Goal: Navigation & Orientation: Find specific page/section

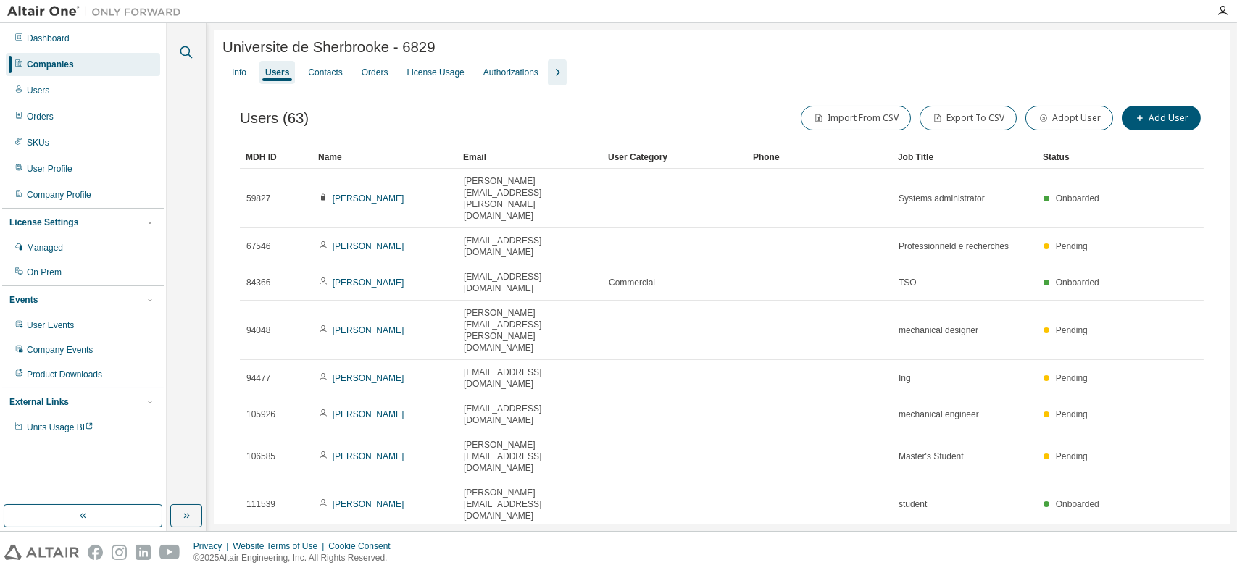
click at [185, 50] on icon "button" at bounding box center [186, 51] width 17 height 17
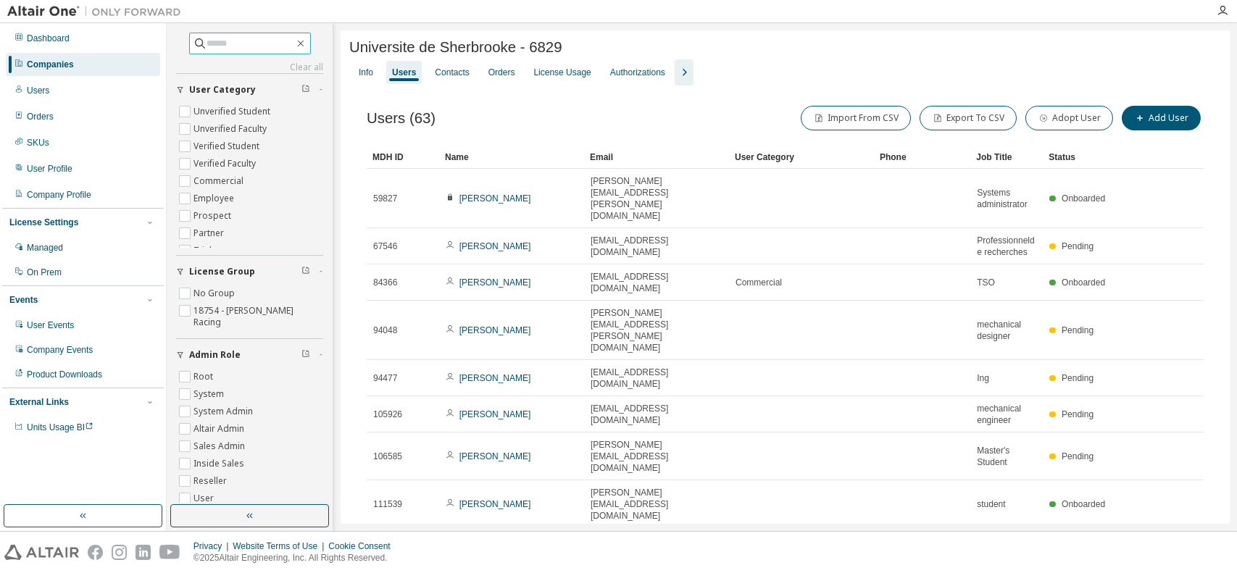
click at [258, 52] on span at bounding box center [250, 44] width 122 height 22
click at [259, 48] on input "text" at bounding box center [250, 43] width 87 height 14
type input "******"
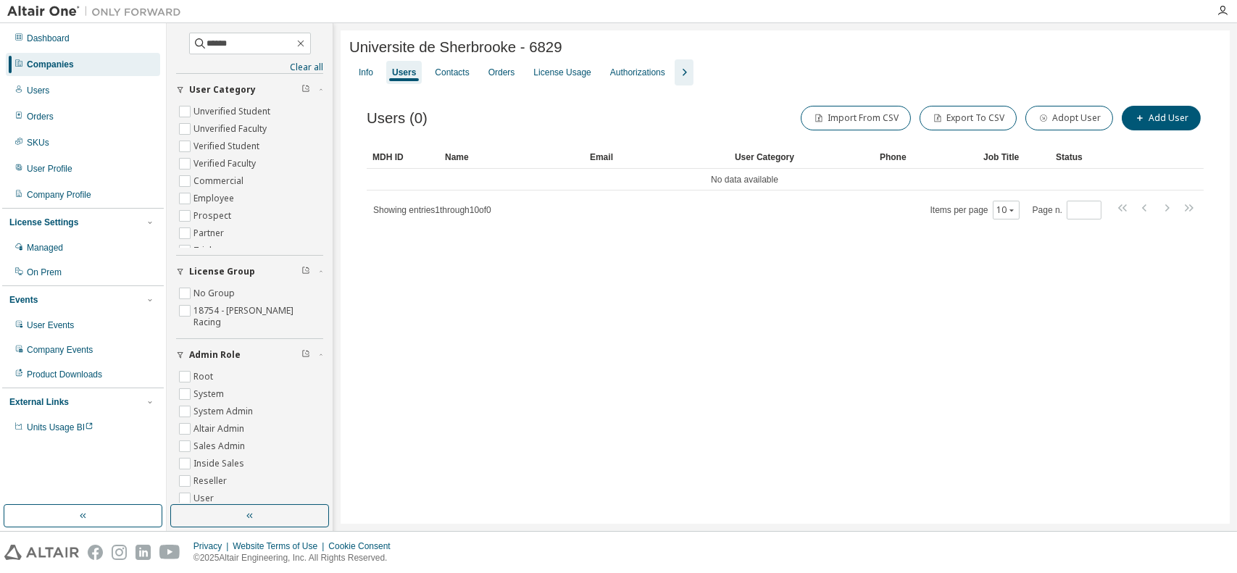
click at [78, 65] on div "Companies" at bounding box center [83, 64] width 154 height 23
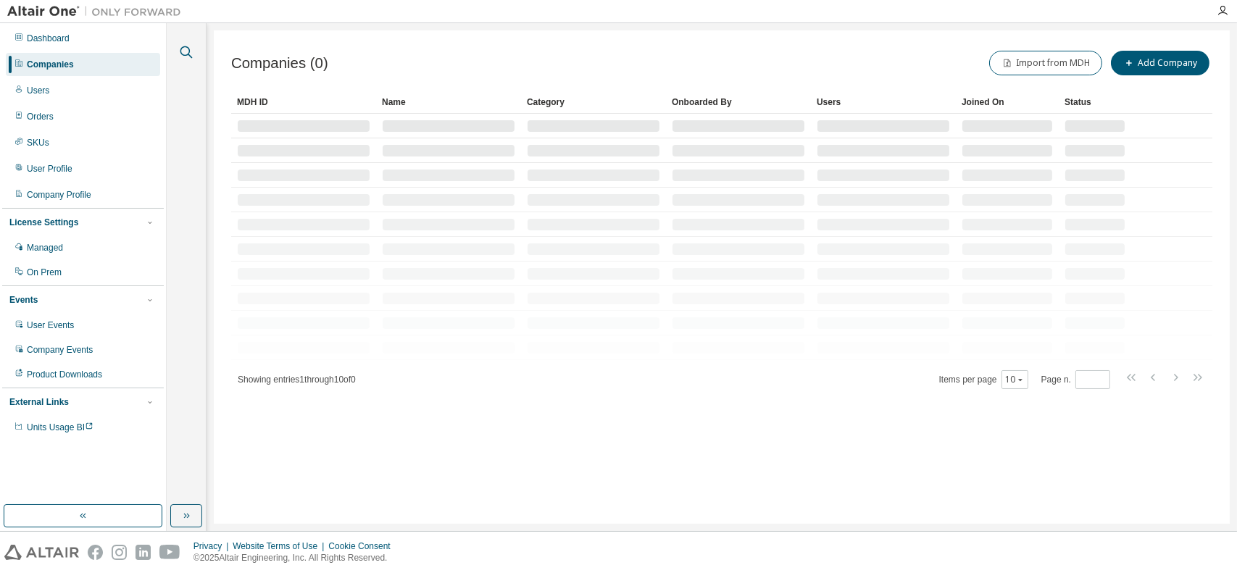
click at [188, 54] on icon "button" at bounding box center [186, 52] width 12 height 12
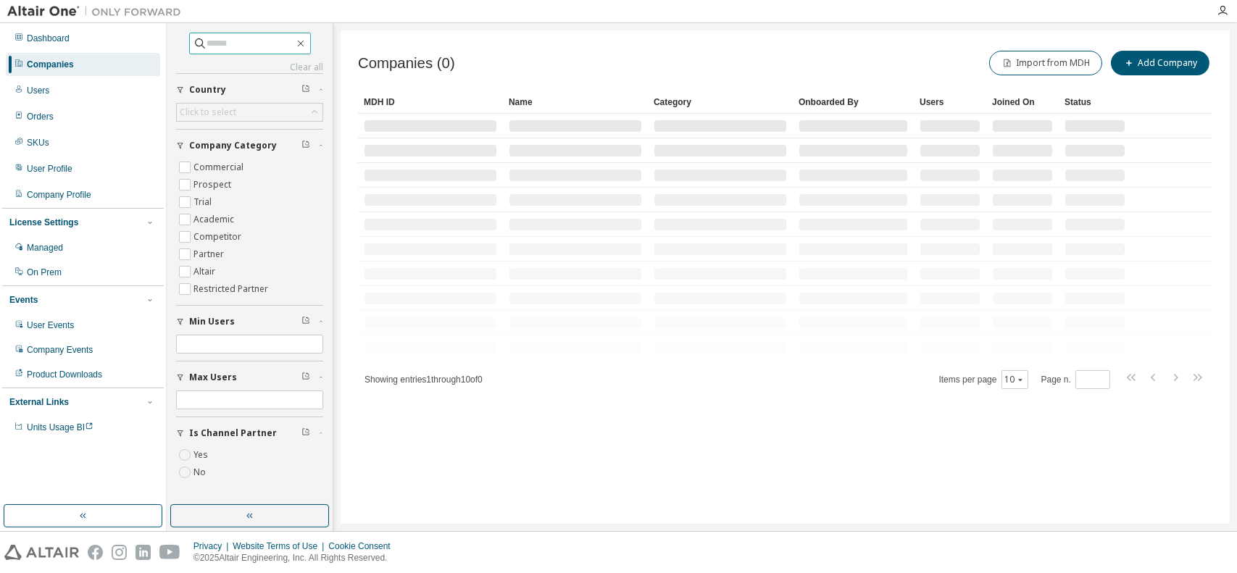
click at [217, 49] on input "text" at bounding box center [250, 43] width 87 height 14
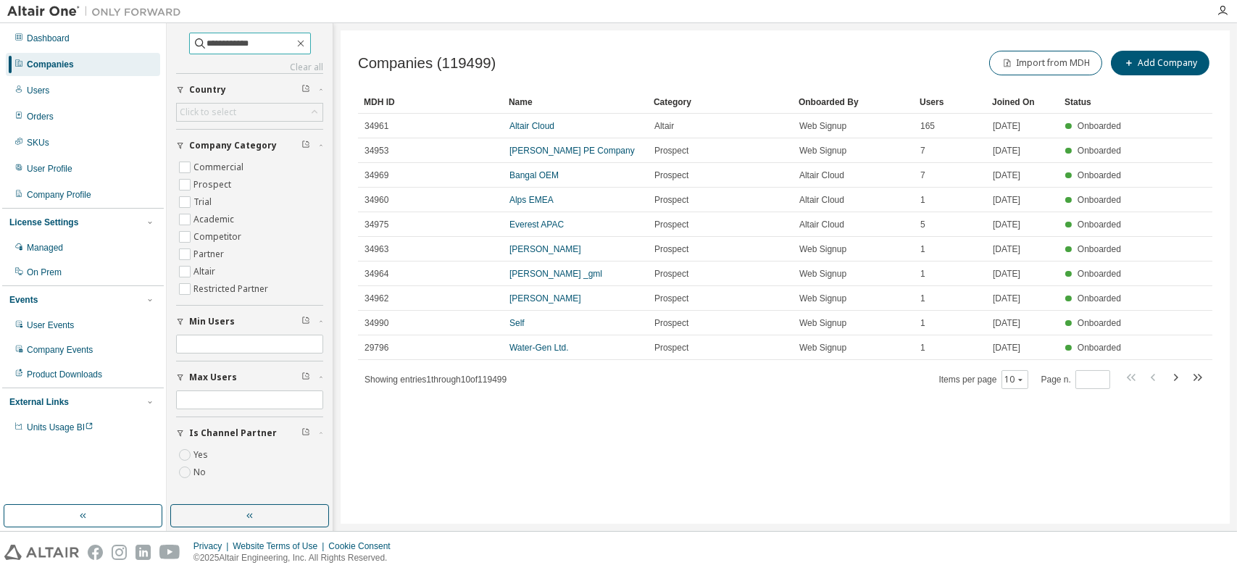
type input "**********"
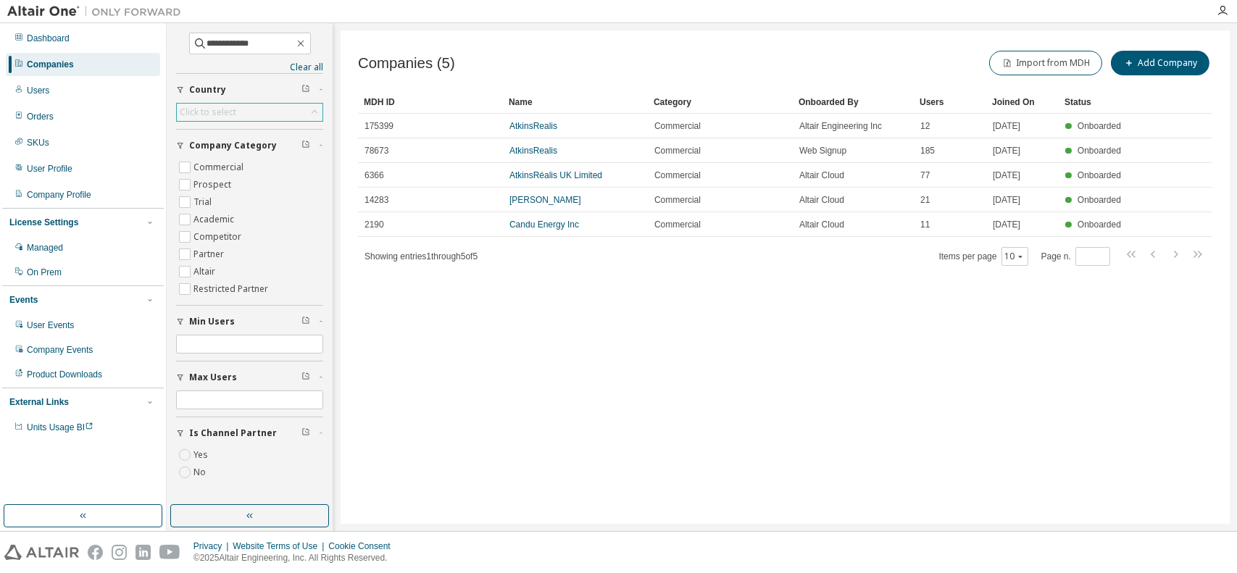
click at [267, 109] on div "Click to select" at bounding box center [250, 112] width 146 height 17
click at [235, 125] on input "text" at bounding box center [250, 132] width 108 height 14
type input "******"
click at [217, 153] on li "Canada" at bounding box center [249, 152] width 143 height 19
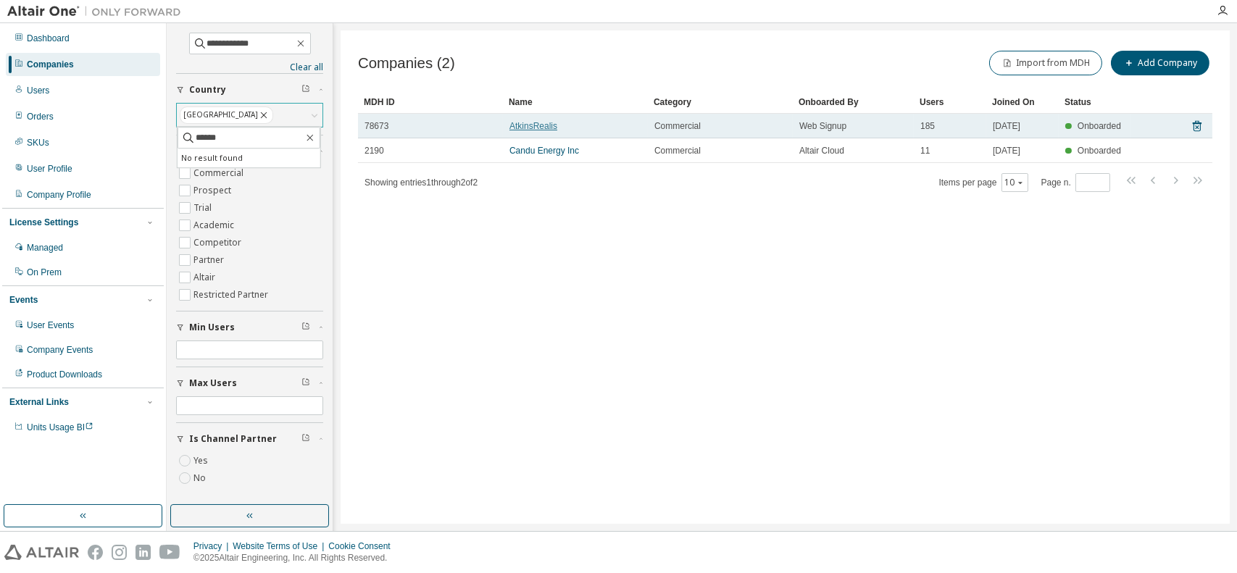
click at [545, 126] on link "AtkinsRealis" at bounding box center [533, 126] width 48 height 10
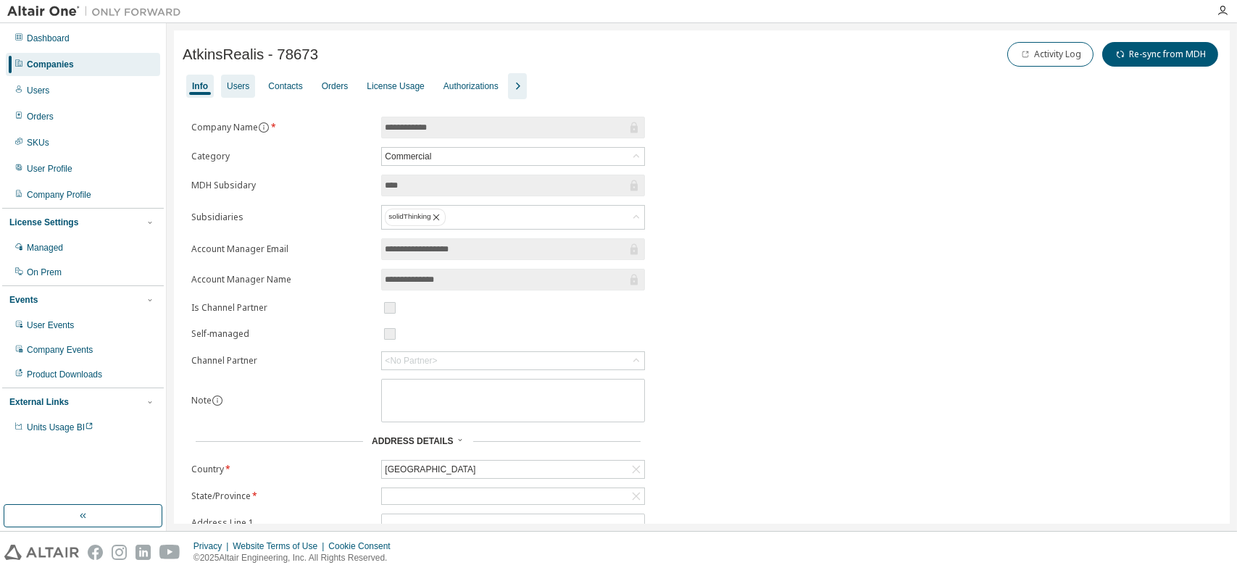
click at [246, 83] on div "Users" at bounding box center [238, 86] width 22 height 12
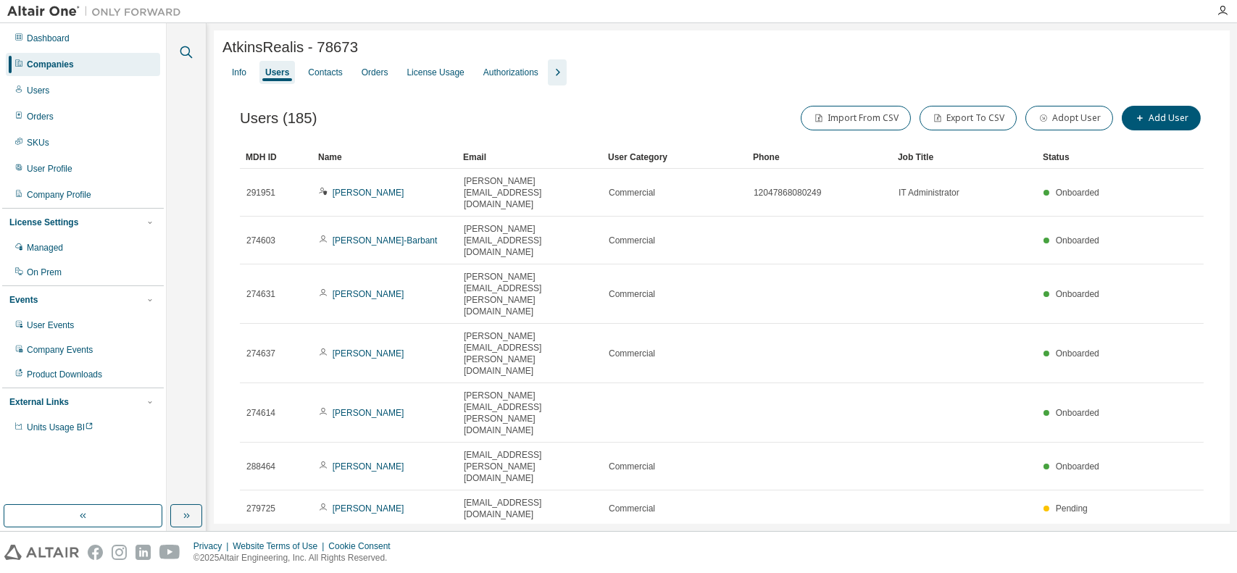
click at [180, 49] on icon "button" at bounding box center [186, 52] width 12 height 12
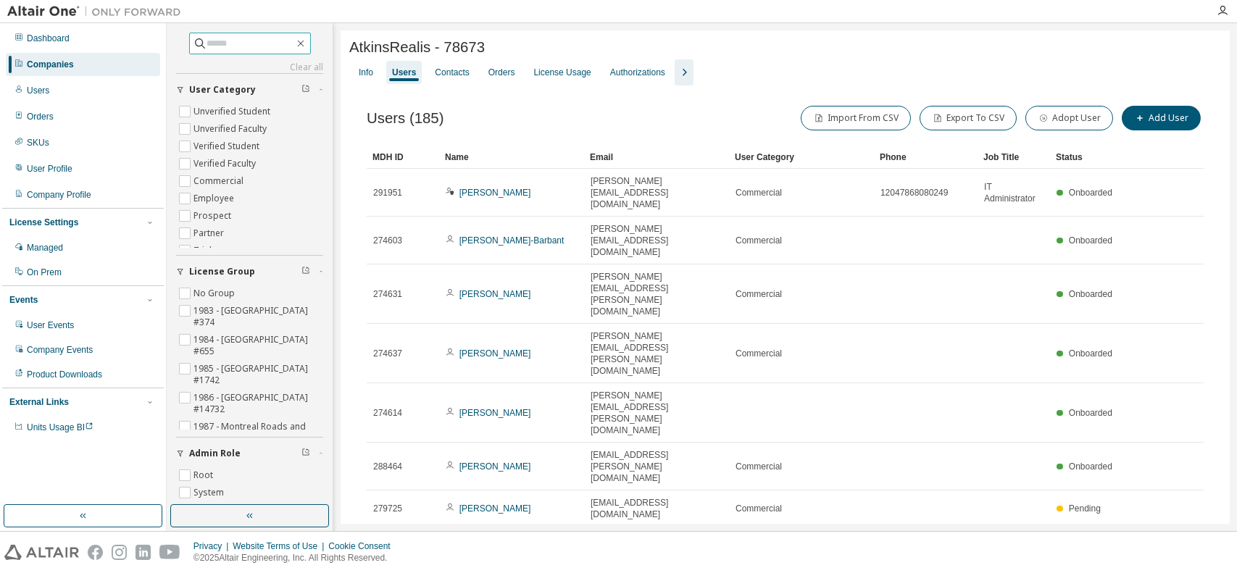
click at [222, 51] on span at bounding box center [250, 44] width 122 height 22
click at [225, 46] on input "text" at bounding box center [250, 43] width 87 height 14
paste input "******"
type input "******"
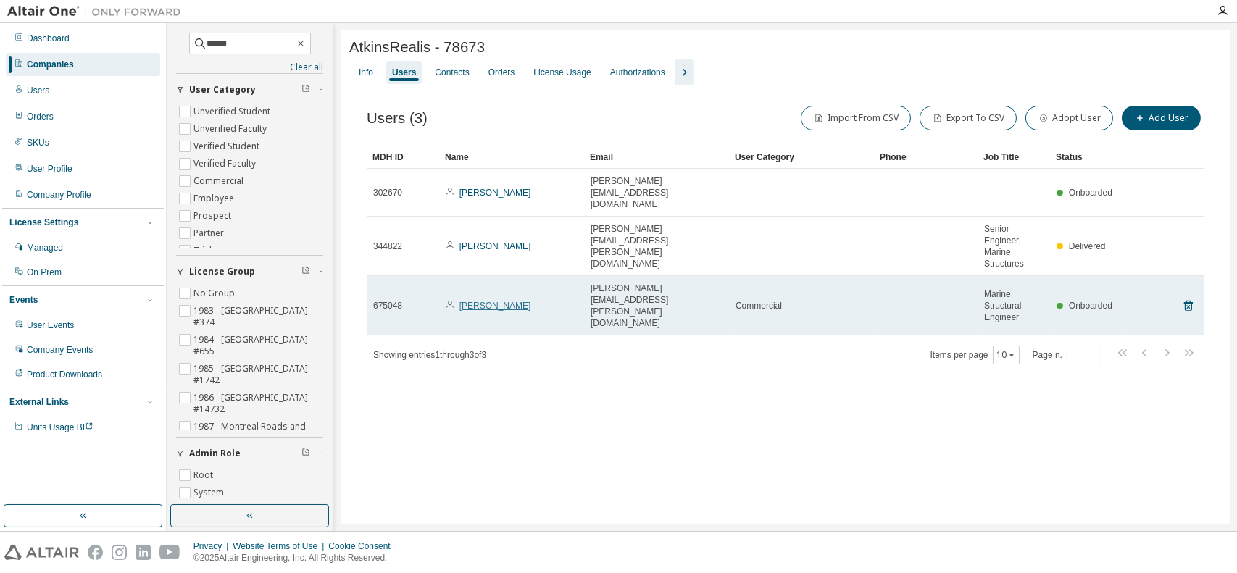
click at [512, 301] on link "Arshia Mandegarian" at bounding box center [495, 306] width 72 height 10
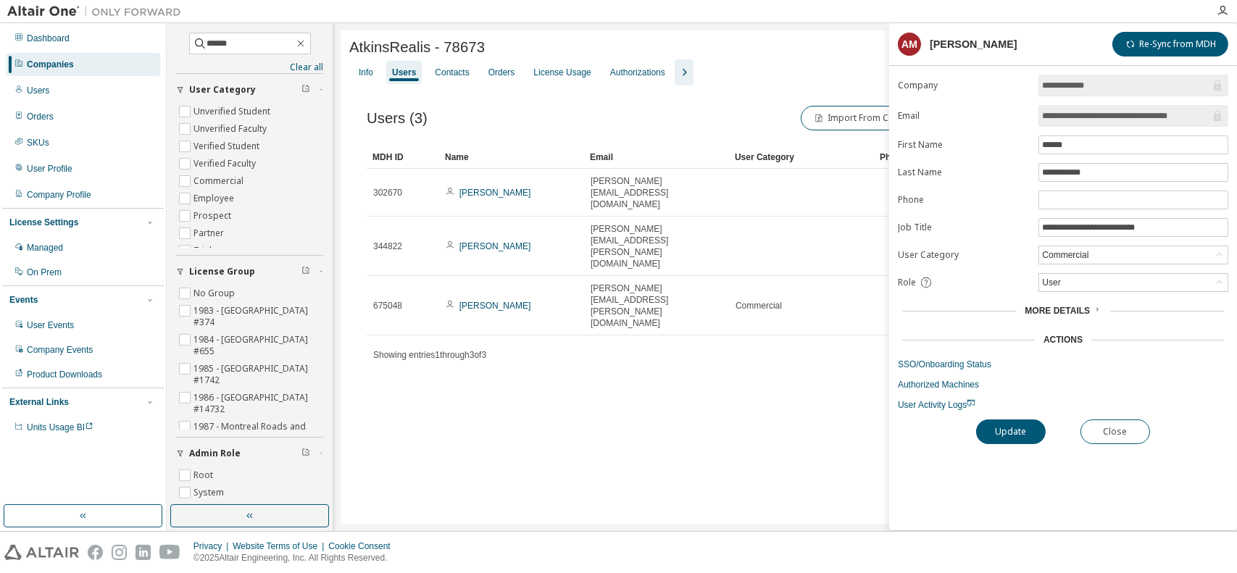
click at [1078, 311] on span "More Details" at bounding box center [1057, 311] width 65 height 10
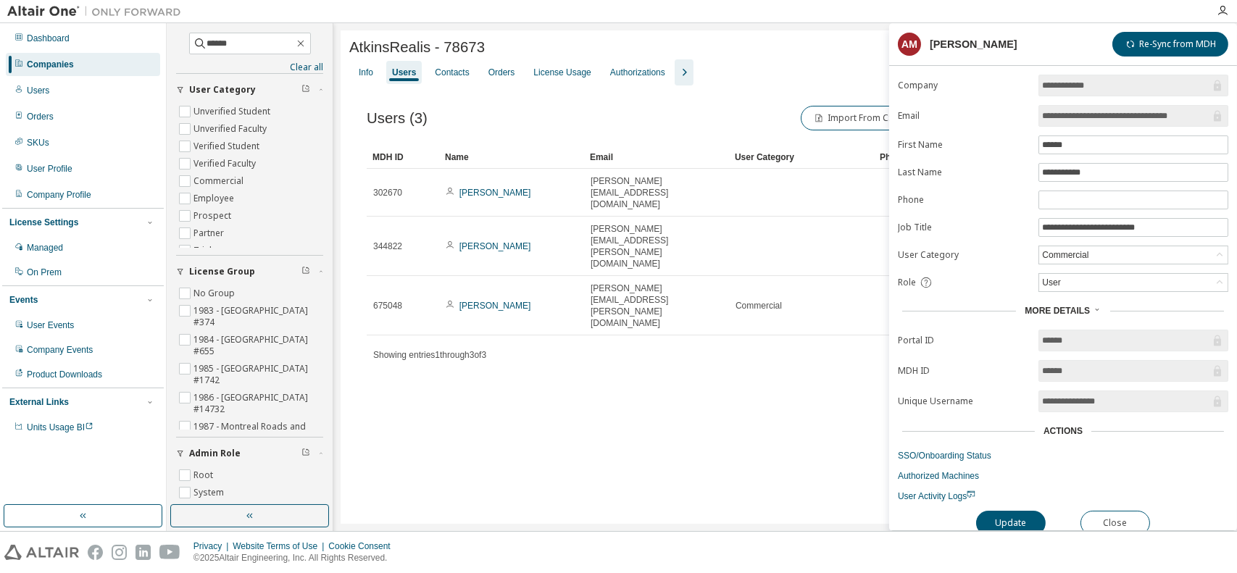
click at [681, 71] on icon "button" at bounding box center [683, 72] width 17 height 17
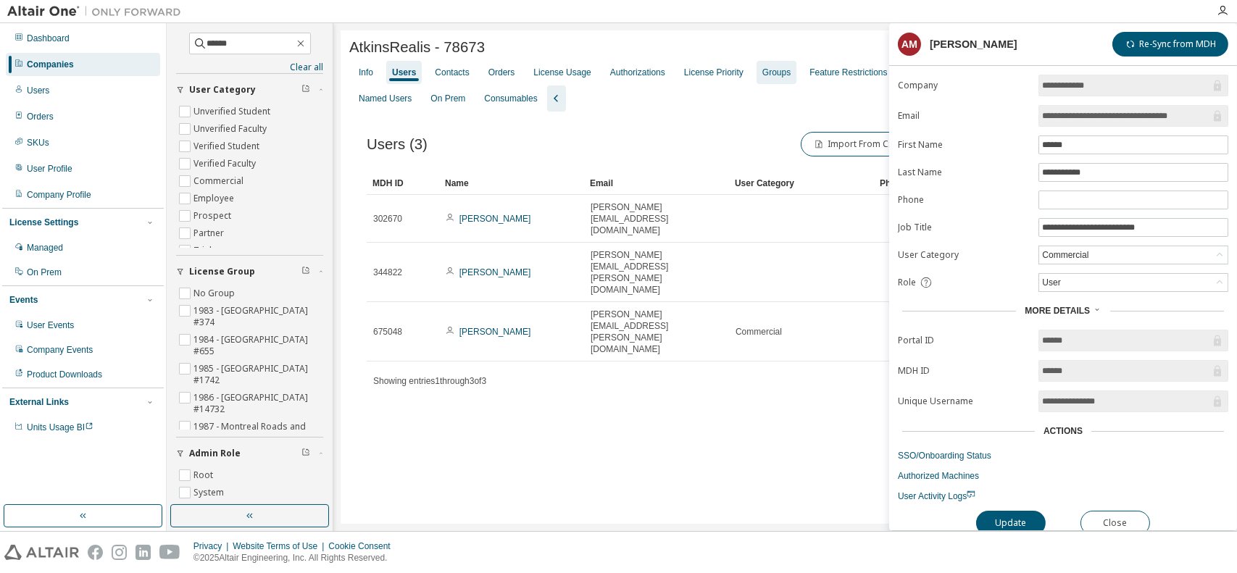
click at [772, 73] on div "Groups" at bounding box center [776, 73] width 28 height 12
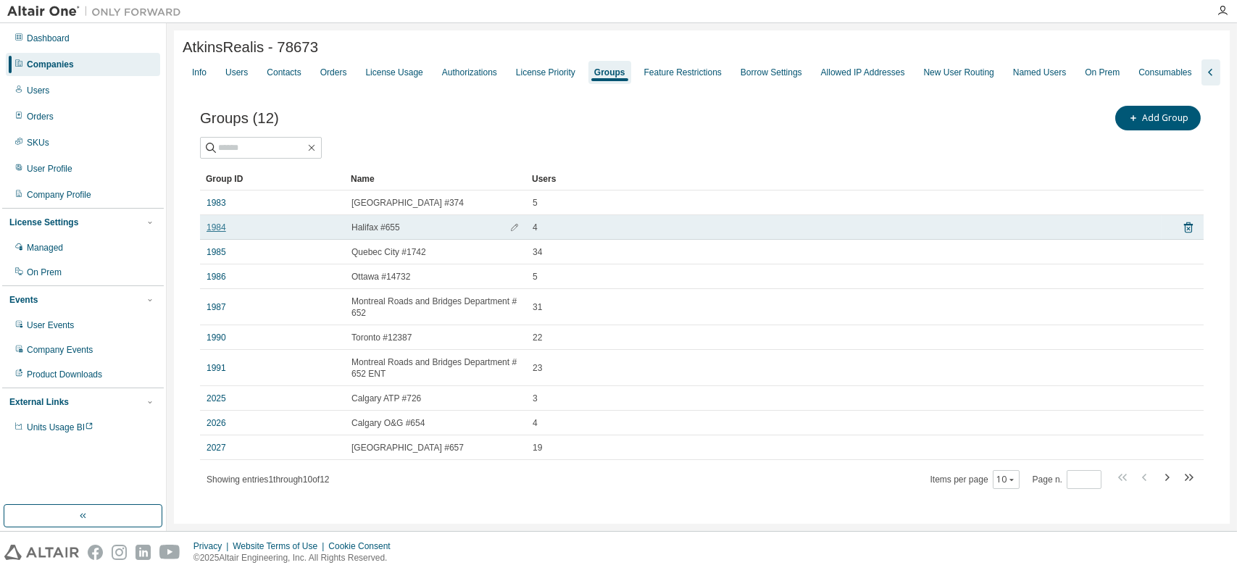
click at [220, 233] on link "1984" at bounding box center [217, 228] width 20 height 12
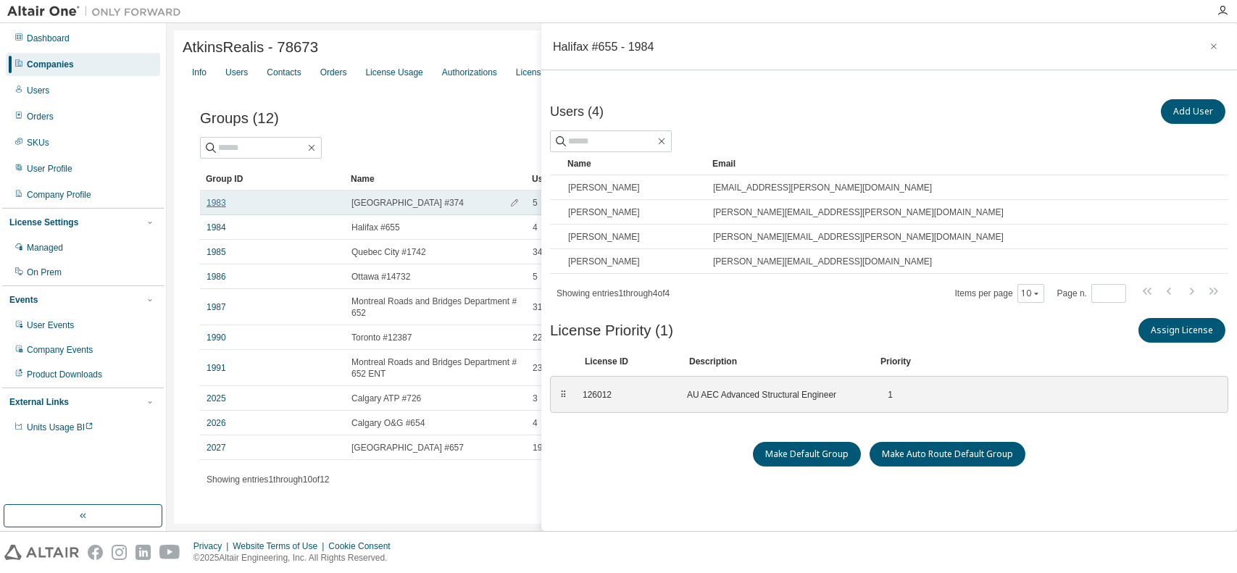
click at [214, 205] on link "1983" at bounding box center [217, 203] width 20 height 12
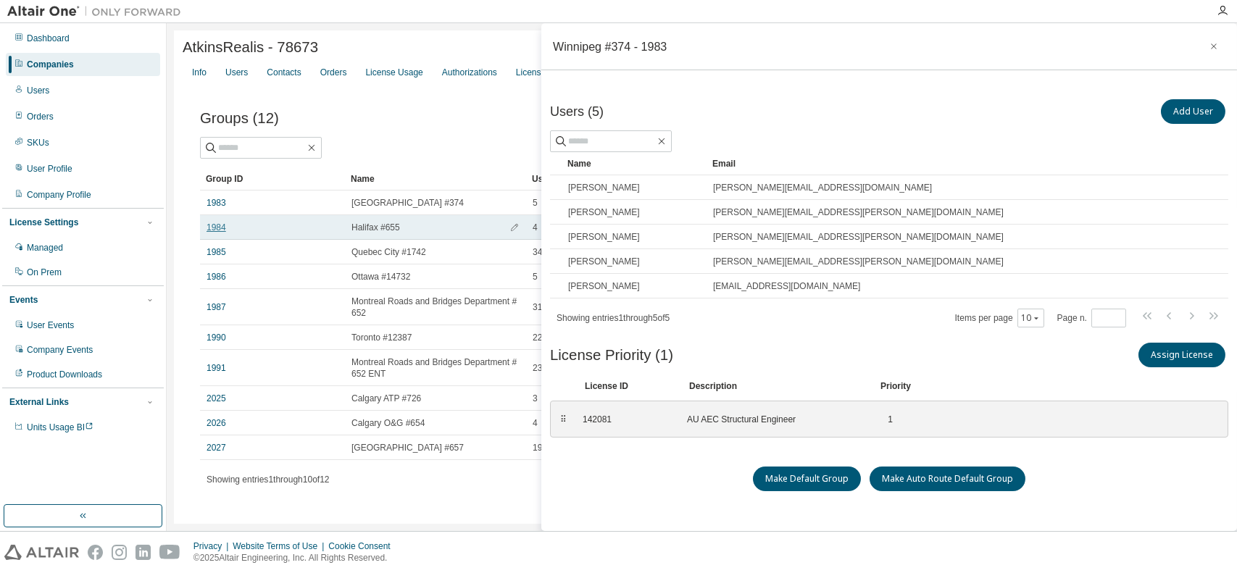
click at [214, 226] on link "1984" at bounding box center [217, 228] width 20 height 12
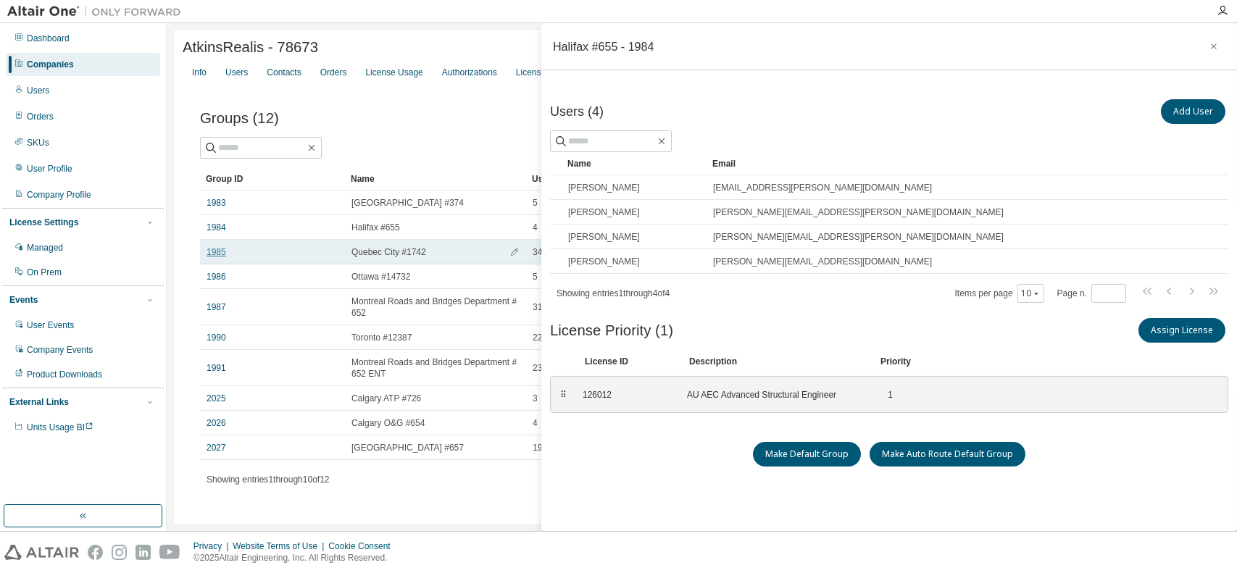
click at [217, 255] on link "1985" at bounding box center [217, 252] width 20 height 12
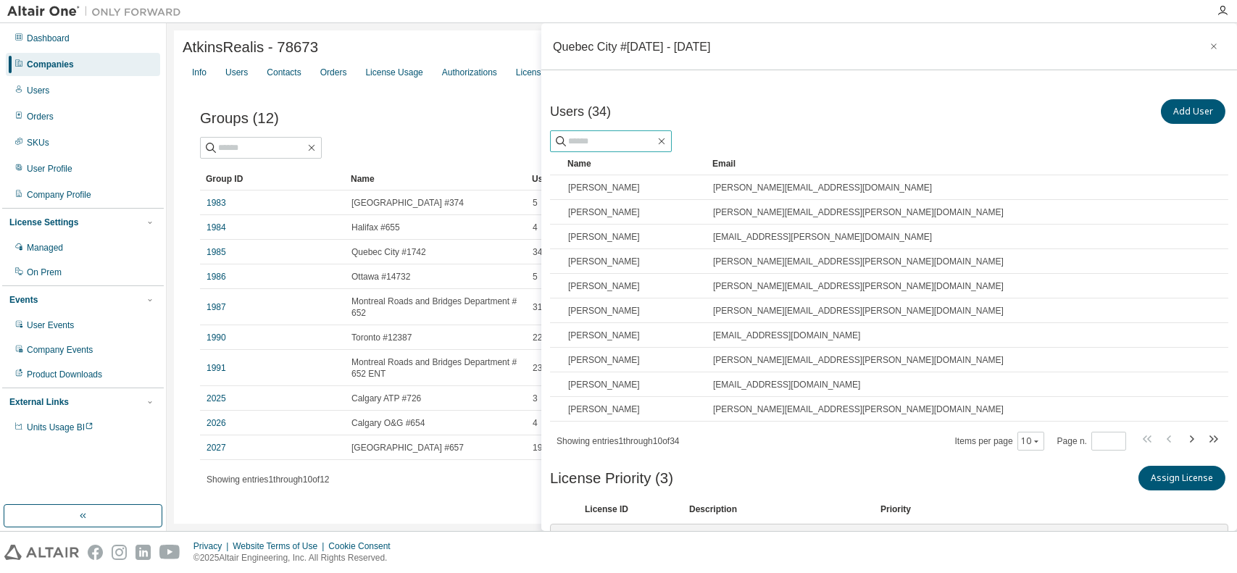
click at [598, 145] on input "text" at bounding box center [611, 141] width 87 height 14
paste input "******"
type input "******"
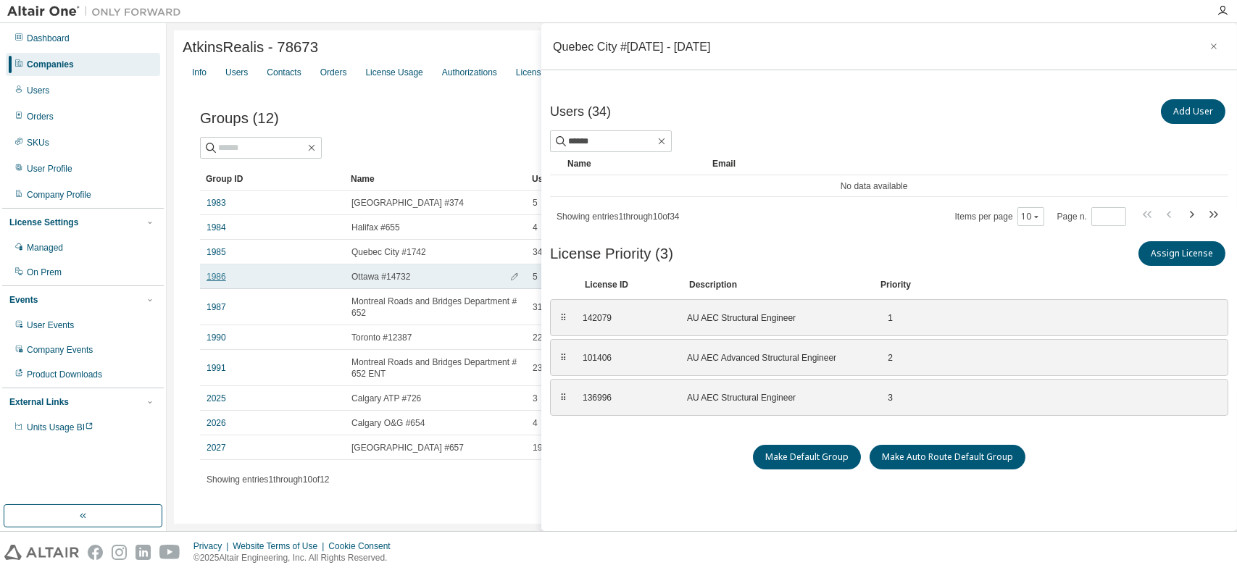
click at [210, 278] on link "1986" at bounding box center [217, 277] width 20 height 12
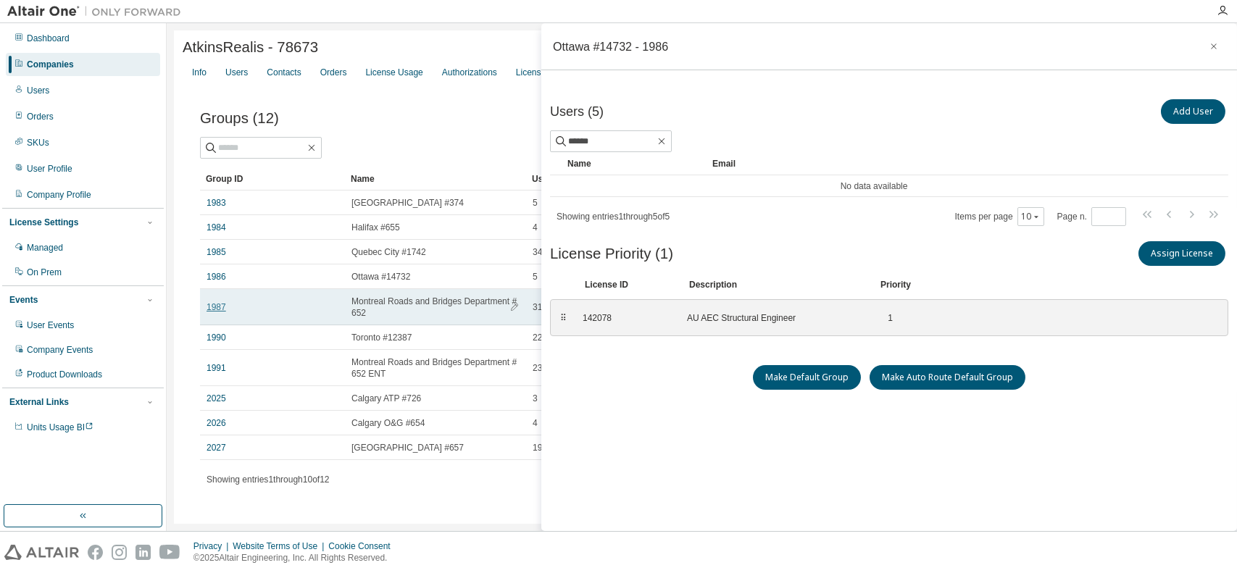
click at [212, 308] on link "1987" at bounding box center [217, 307] width 20 height 12
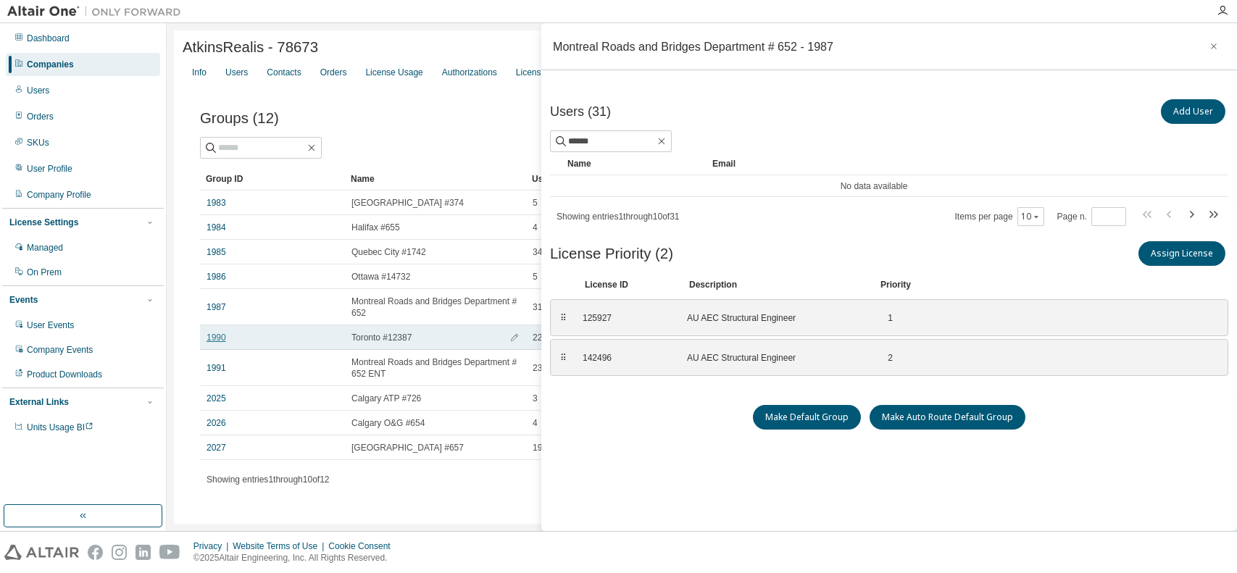
click at [220, 338] on link "1990" at bounding box center [217, 338] width 20 height 12
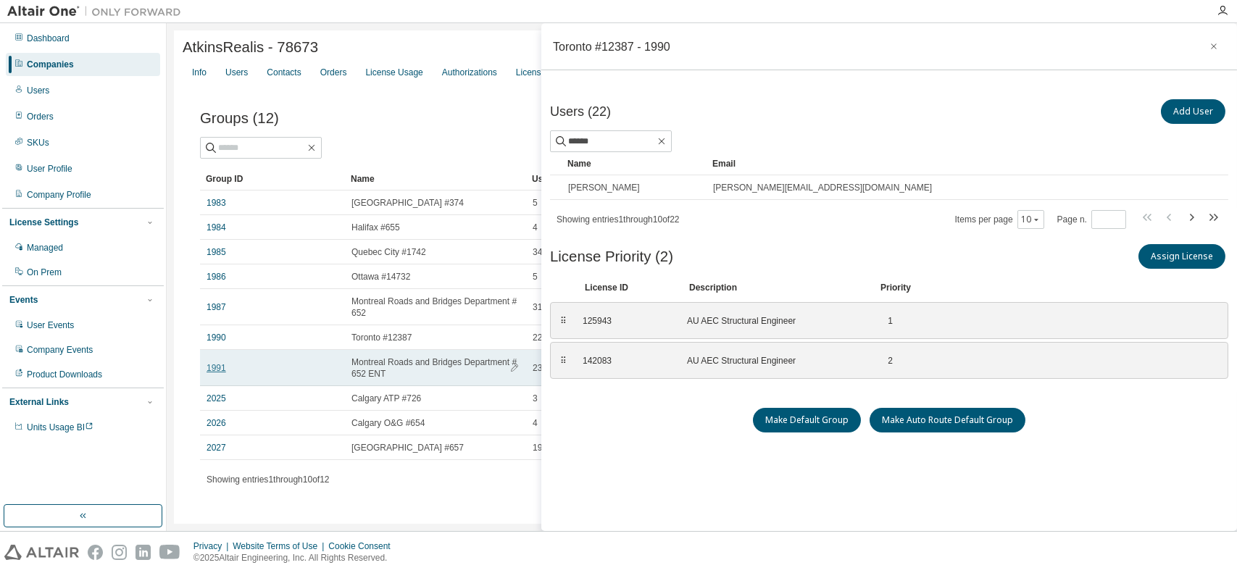
click at [219, 370] on link "1991" at bounding box center [217, 368] width 20 height 12
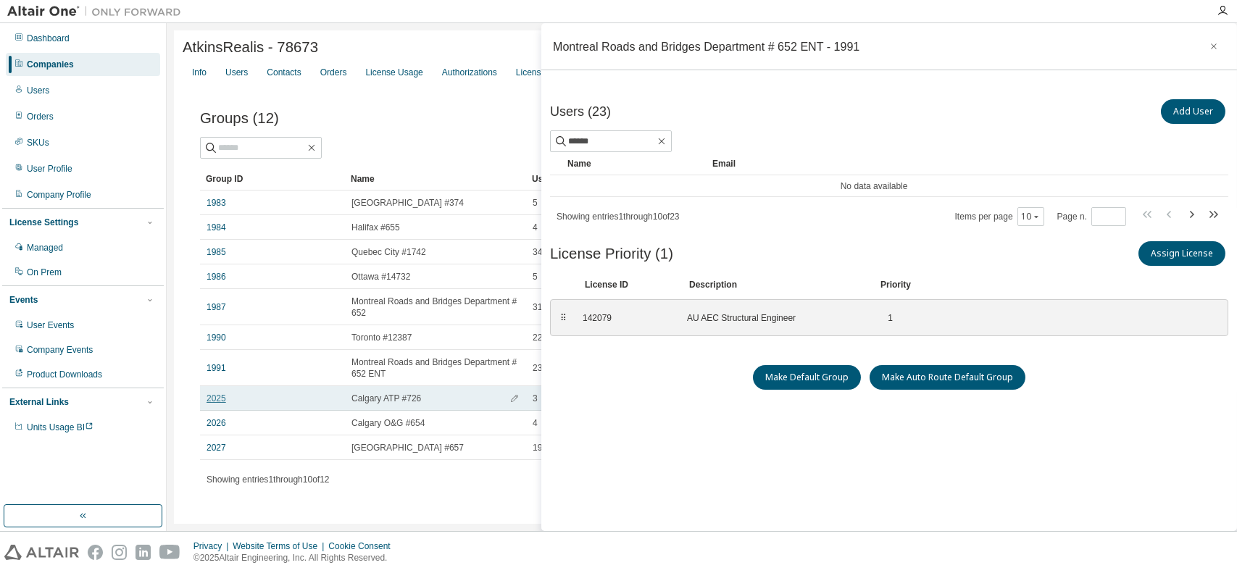
click at [213, 398] on link "2025" at bounding box center [217, 399] width 20 height 12
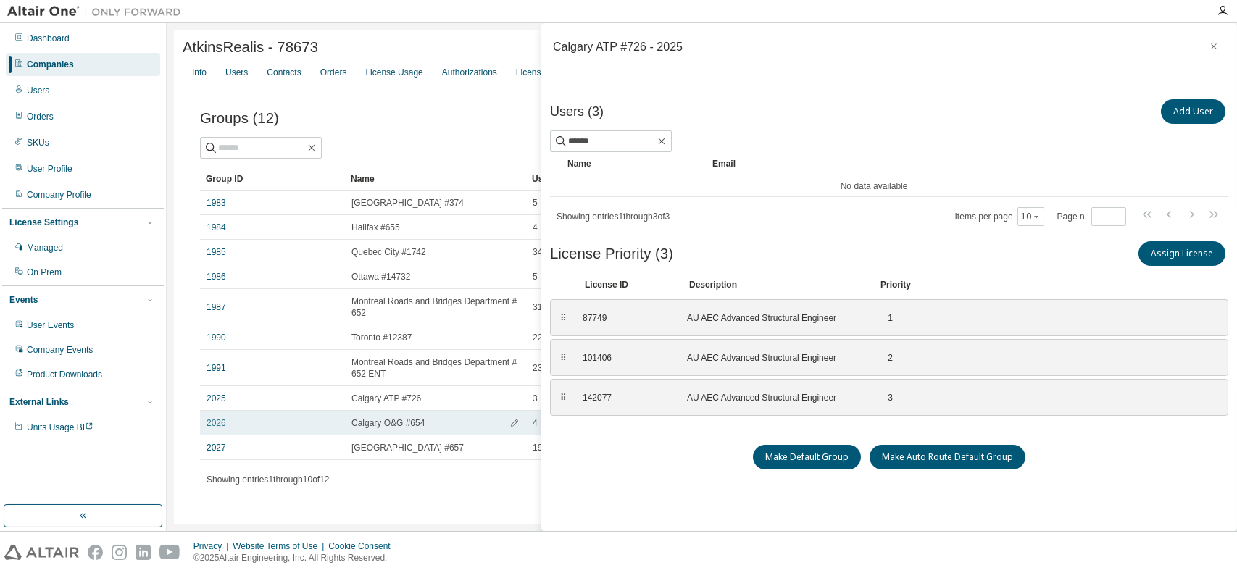
click at [213, 428] on link "2026" at bounding box center [217, 423] width 20 height 12
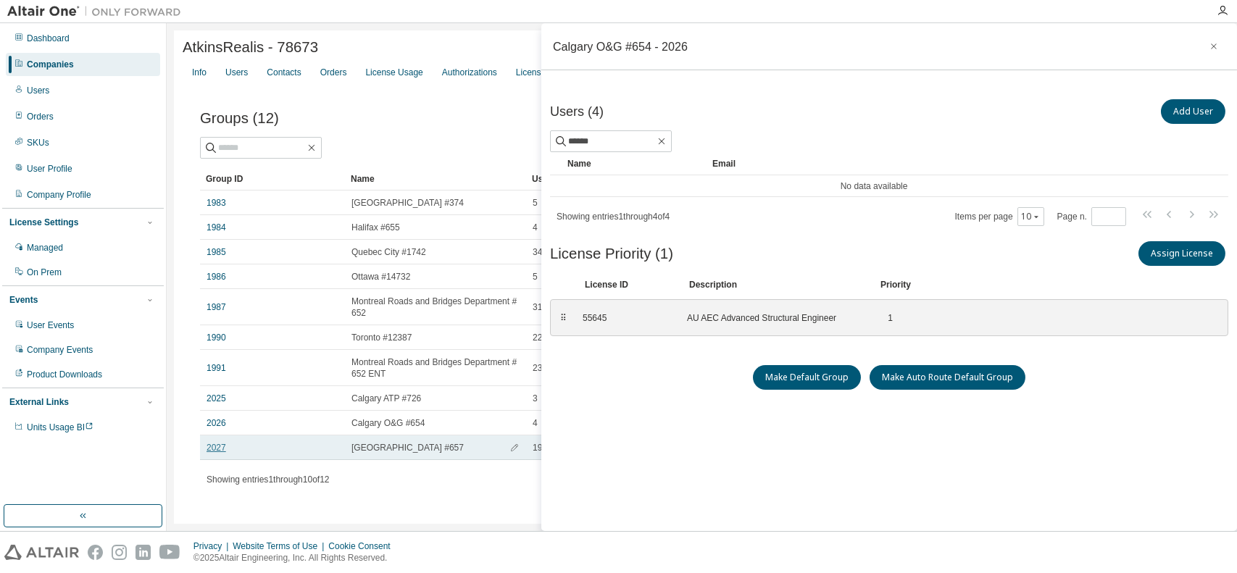
click at [213, 448] on link "2027" at bounding box center [217, 448] width 20 height 12
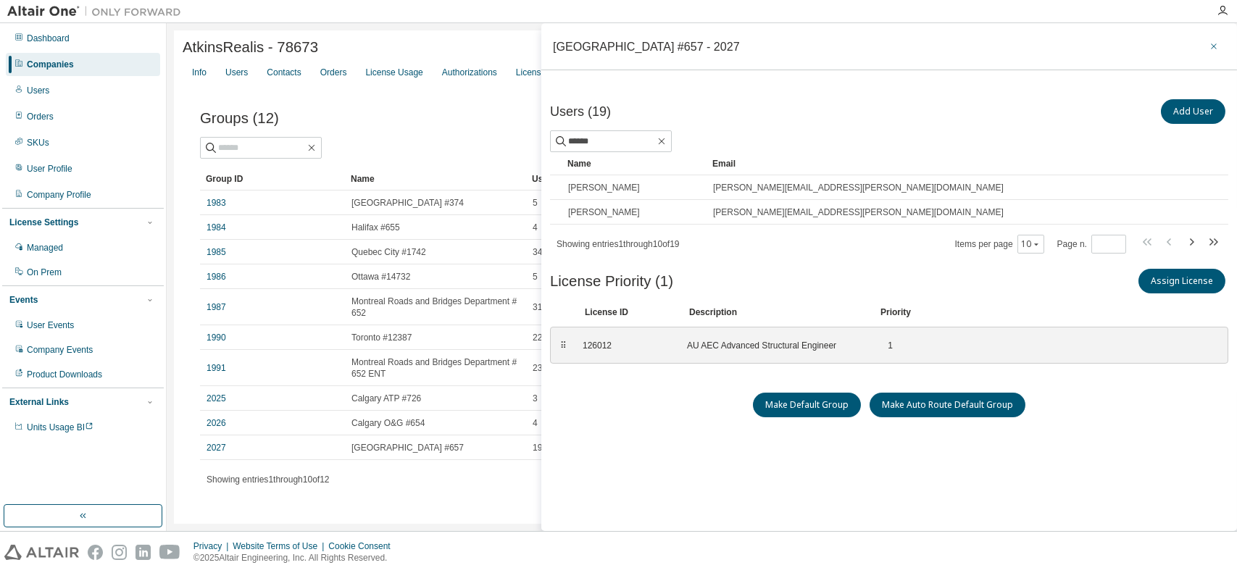
click at [1209, 43] on icon "button" at bounding box center [1214, 47] width 10 height 12
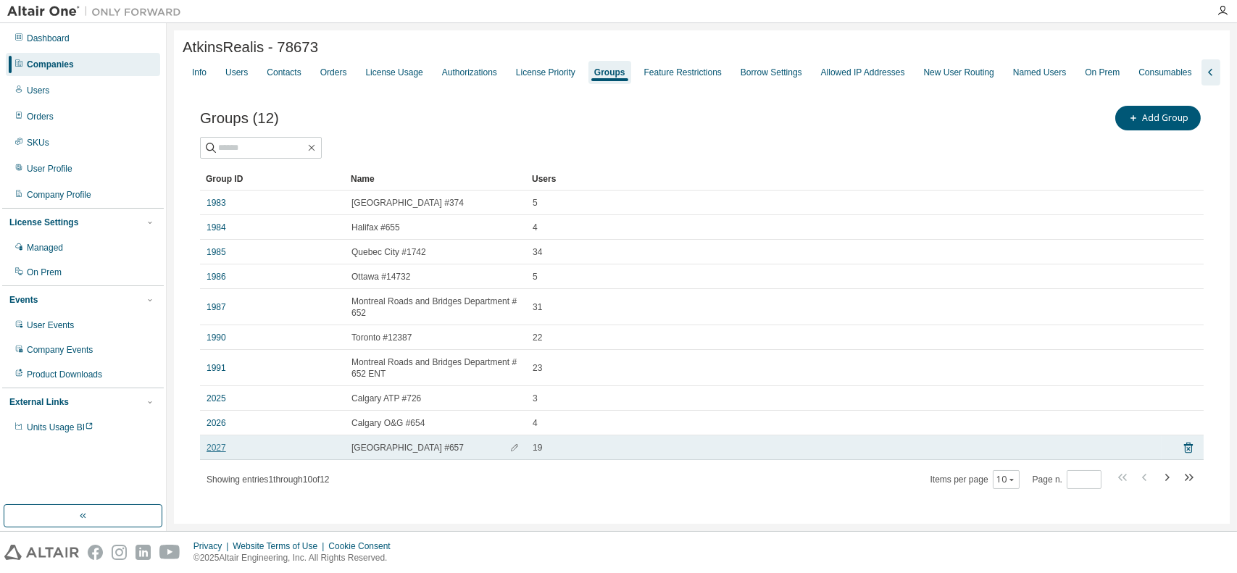
click at [216, 451] on link "2027" at bounding box center [217, 448] width 20 height 12
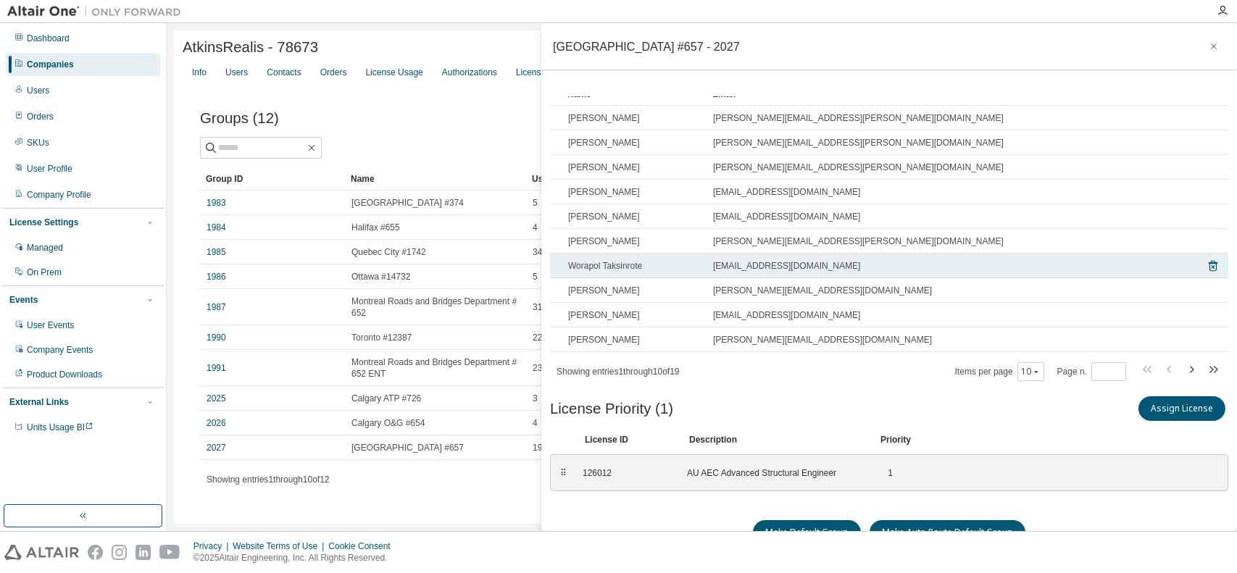
scroll to position [70, 0]
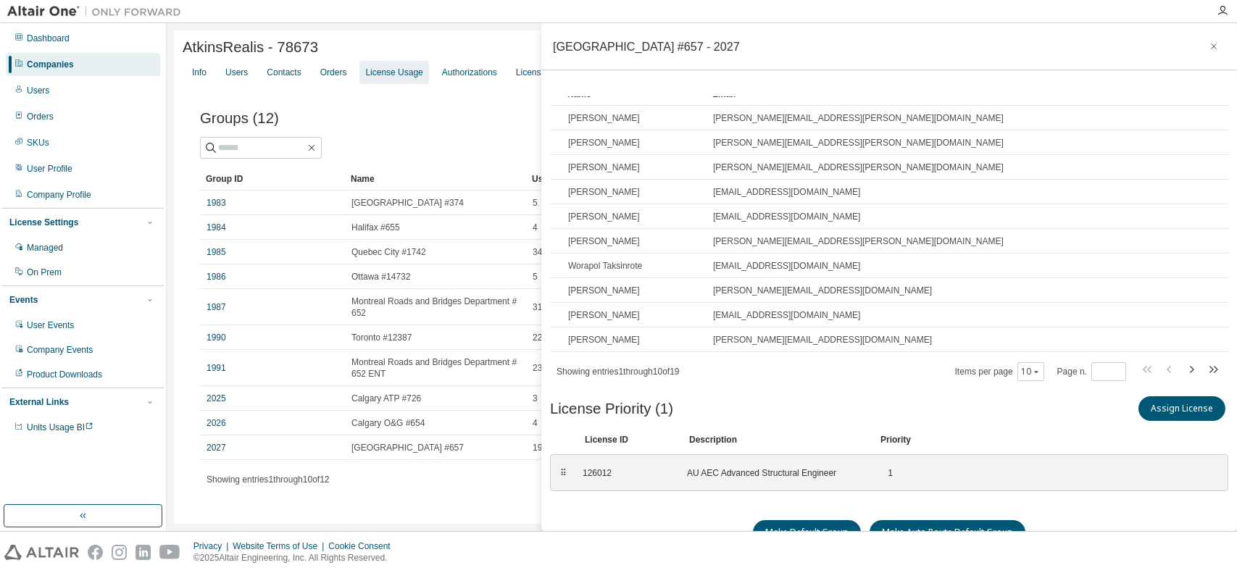
click at [380, 75] on div "License Usage" at bounding box center [393, 73] width 57 height 12
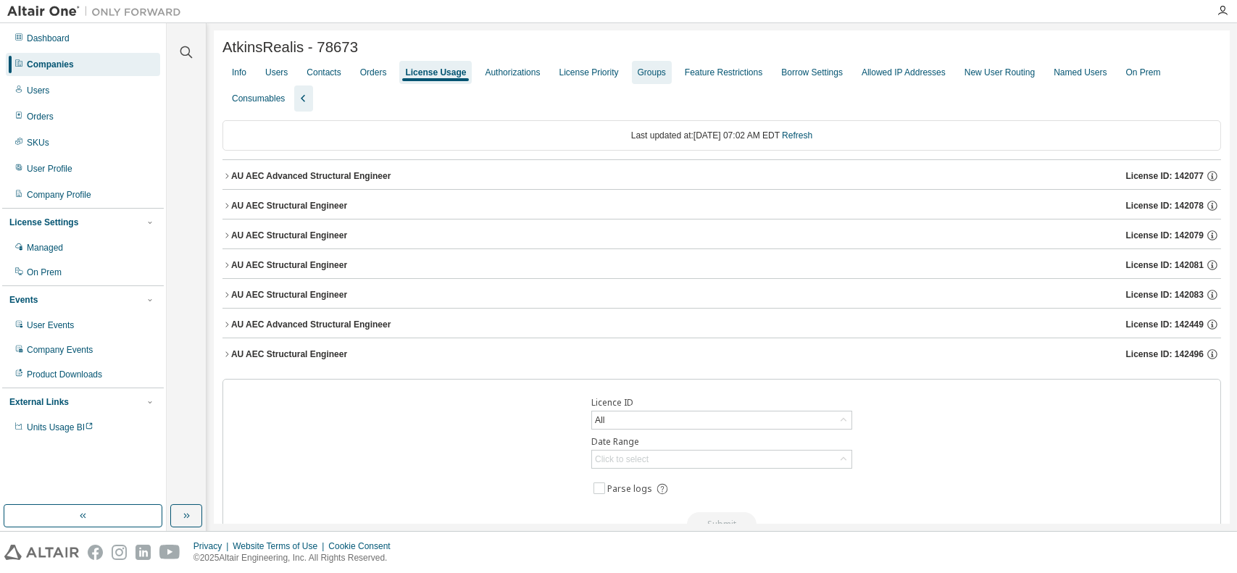
click at [646, 67] on div "Groups" at bounding box center [652, 72] width 40 height 23
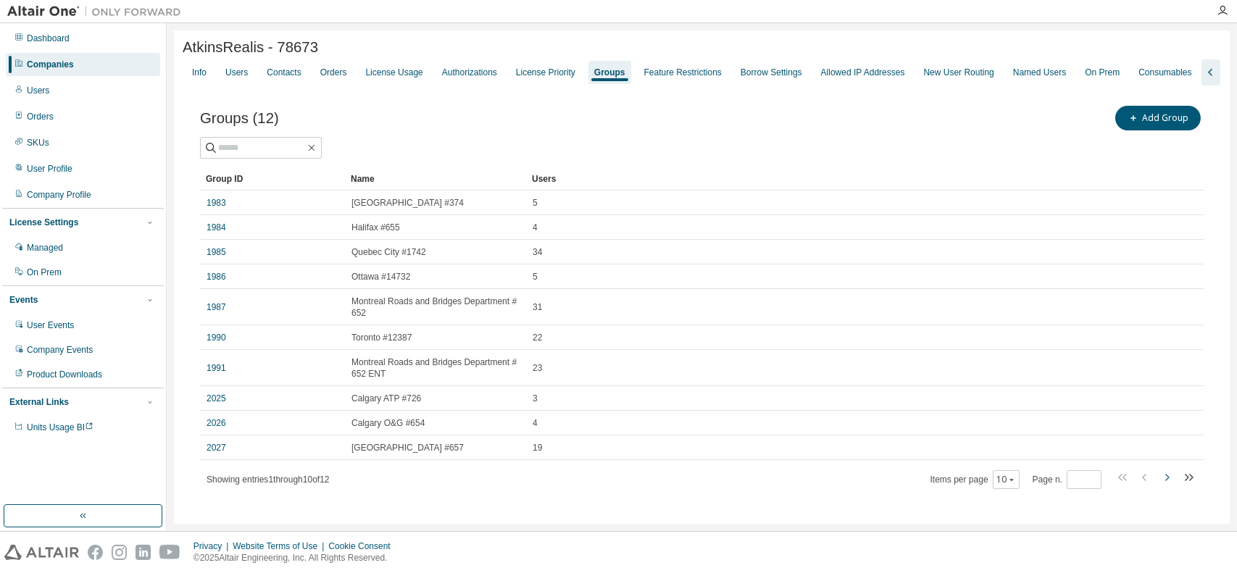
click at [1164, 475] on icon "button" at bounding box center [1166, 477] width 17 height 17
type input "*"
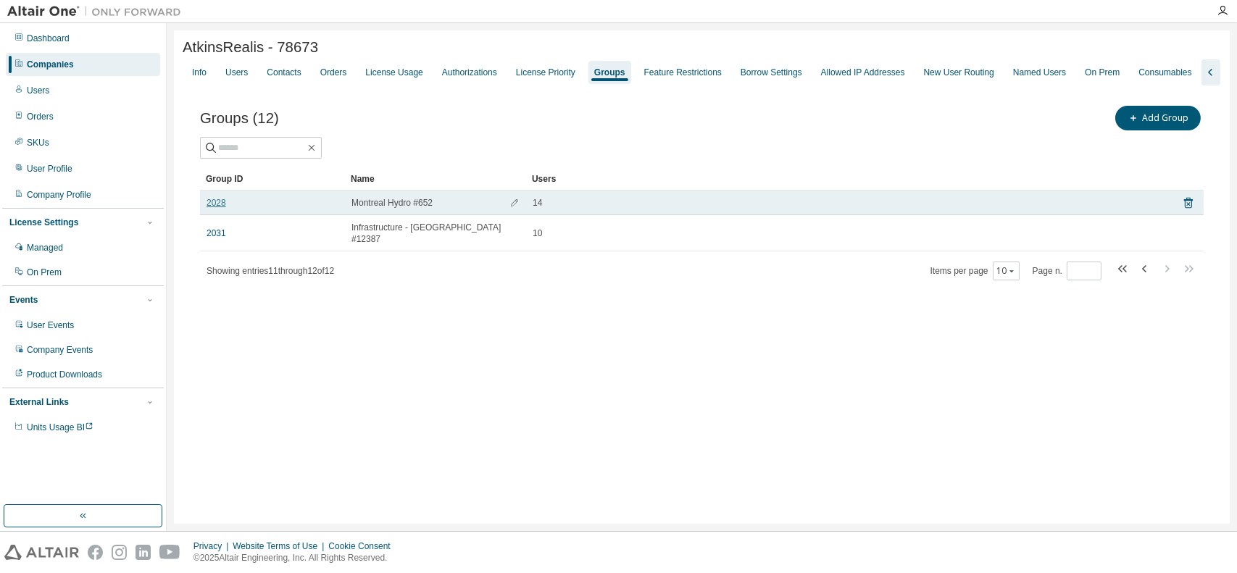
click at [225, 204] on link "2028" at bounding box center [217, 203] width 20 height 12
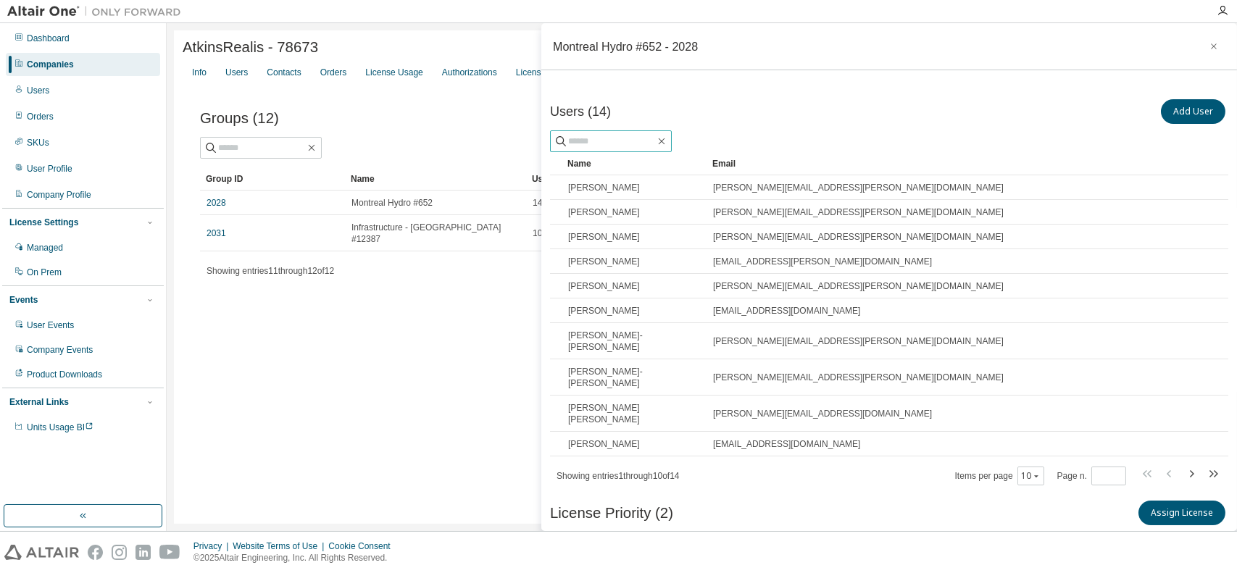
click at [625, 139] on input "text" at bounding box center [611, 141] width 87 height 14
type input "******"
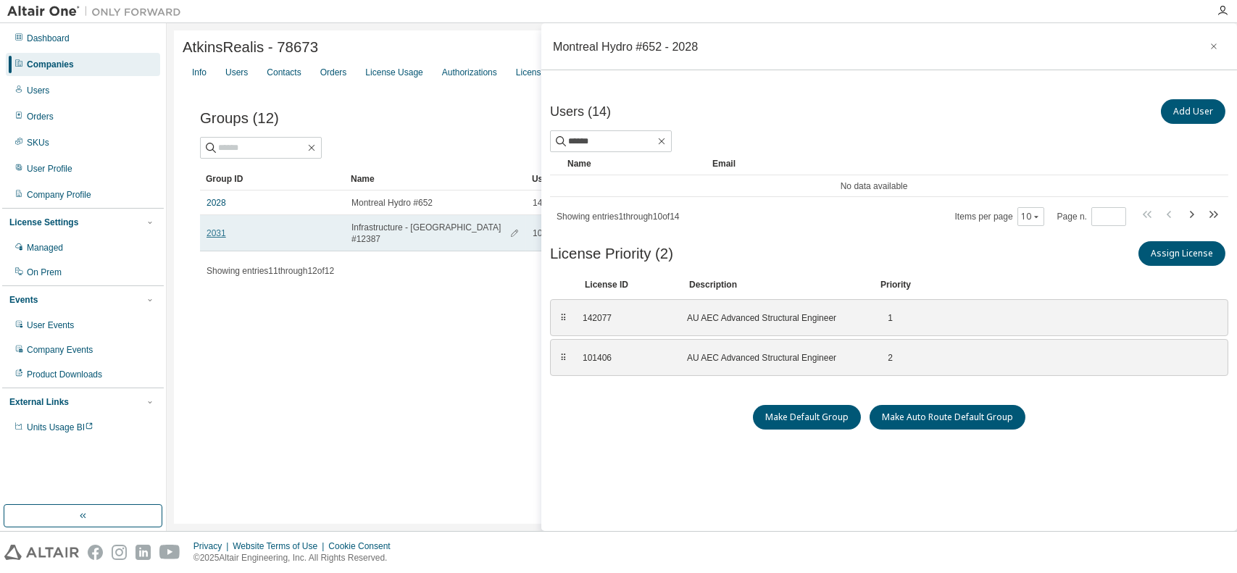
click at [218, 229] on link "2031" at bounding box center [217, 234] width 20 height 12
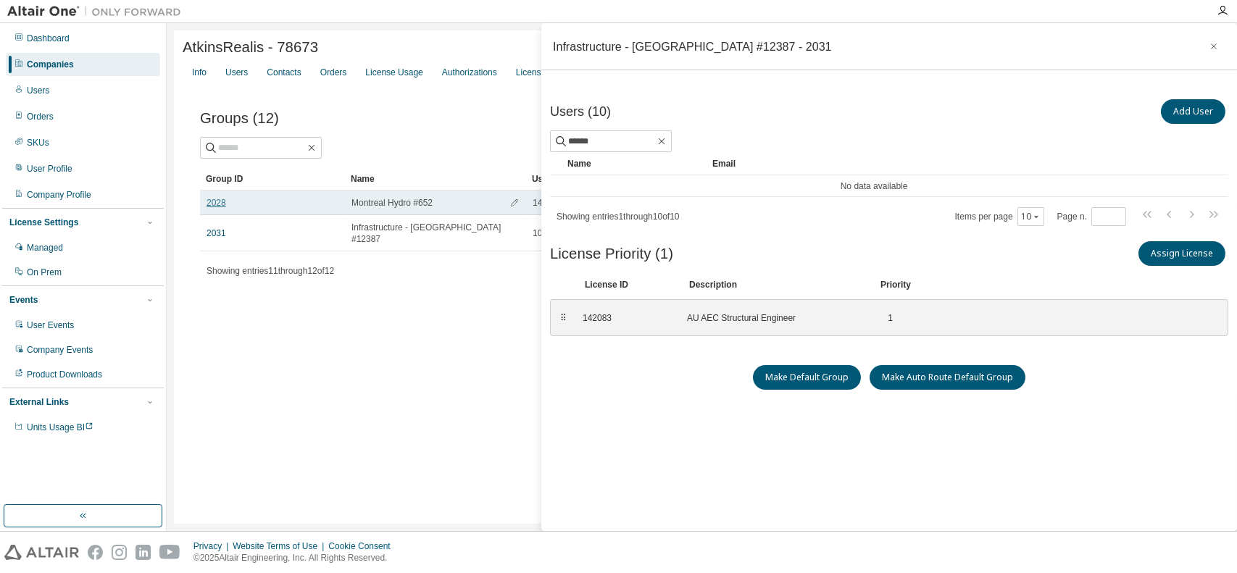
click at [220, 204] on link "2028" at bounding box center [217, 203] width 20 height 12
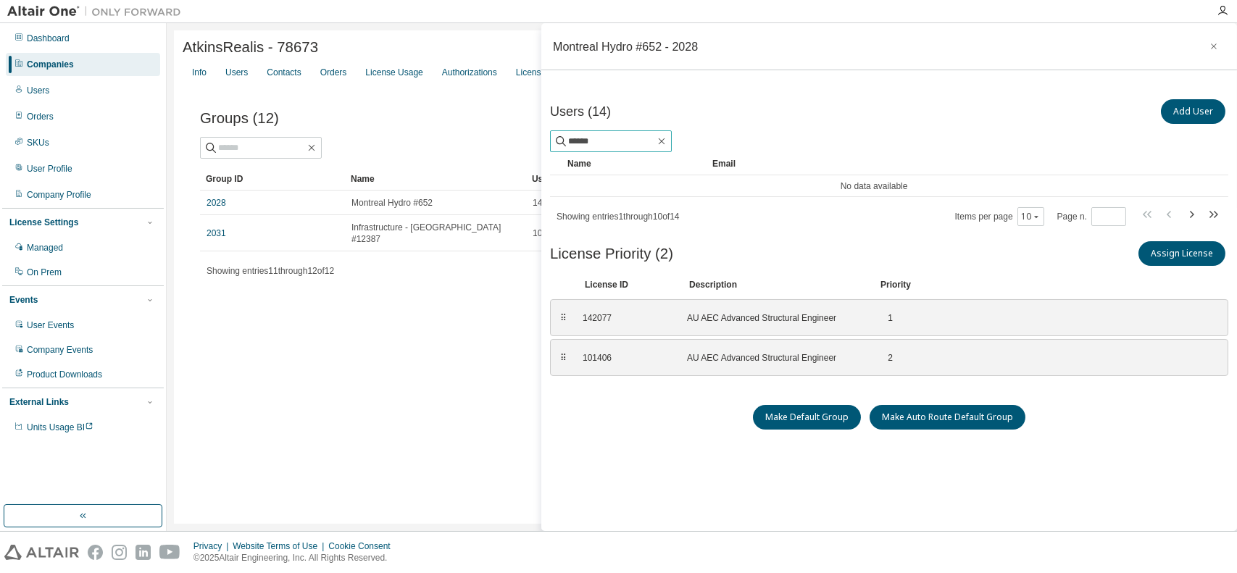
drag, startPoint x: 609, startPoint y: 143, endPoint x: 564, endPoint y: 141, distance: 45.0
click at [564, 141] on span "******" at bounding box center [611, 141] width 122 height 22
click at [1211, 48] on icon "button" at bounding box center [1214, 46] width 6 height 6
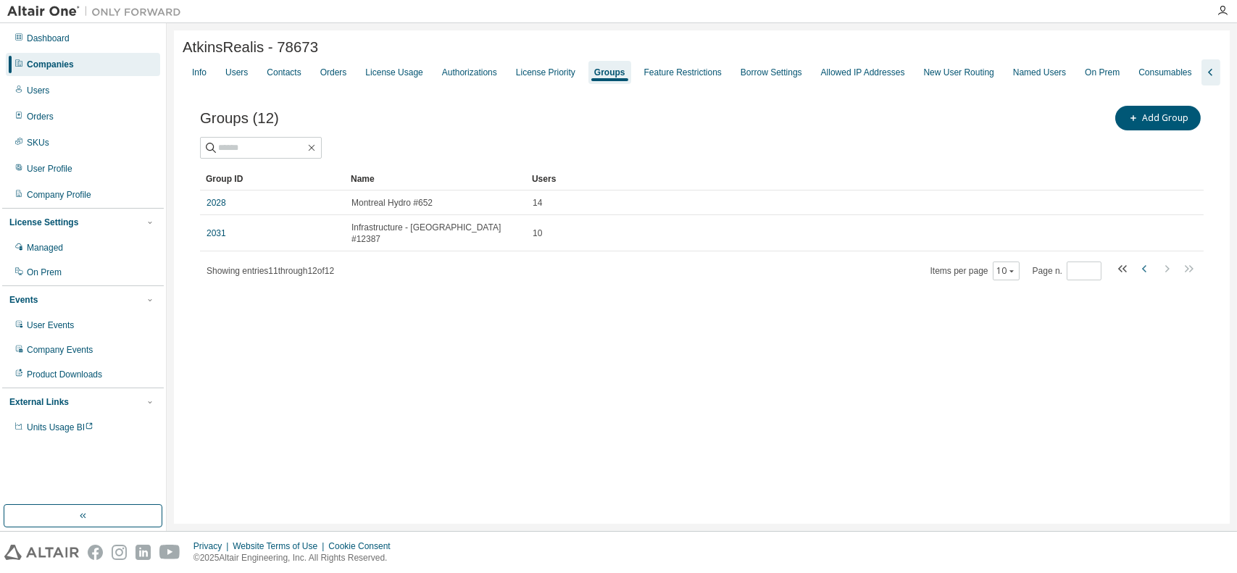
click at [1142, 260] on icon "button" at bounding box center [1144, 268] width 17 height 17
type input "*"
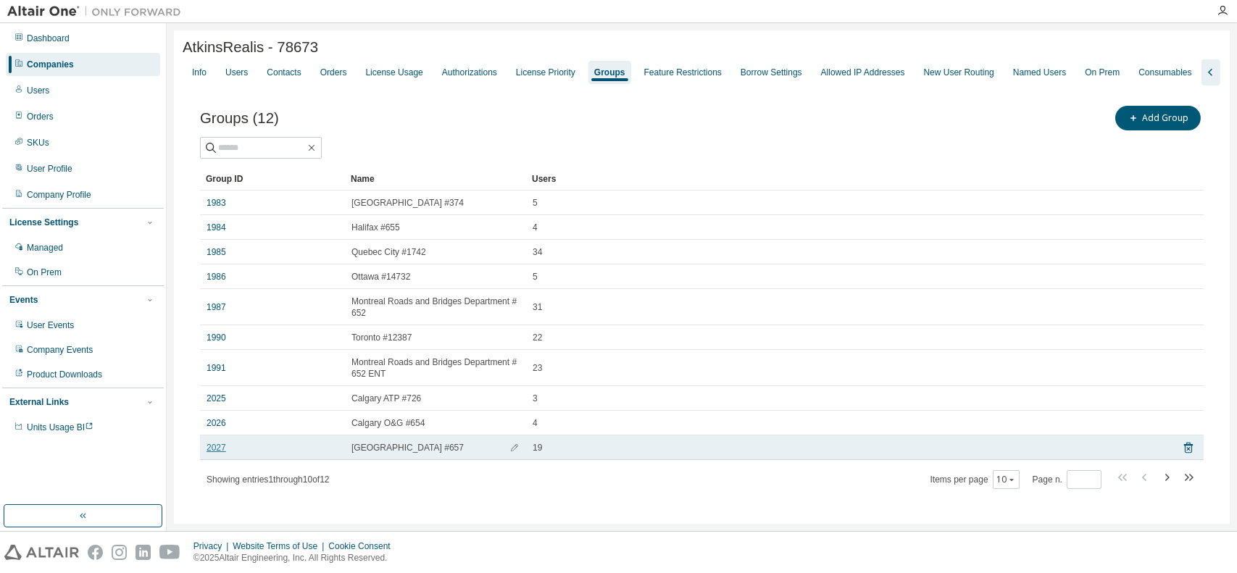
click at [221, 446] on link "2027" at bounding box center [217, 448] width 20 height 12
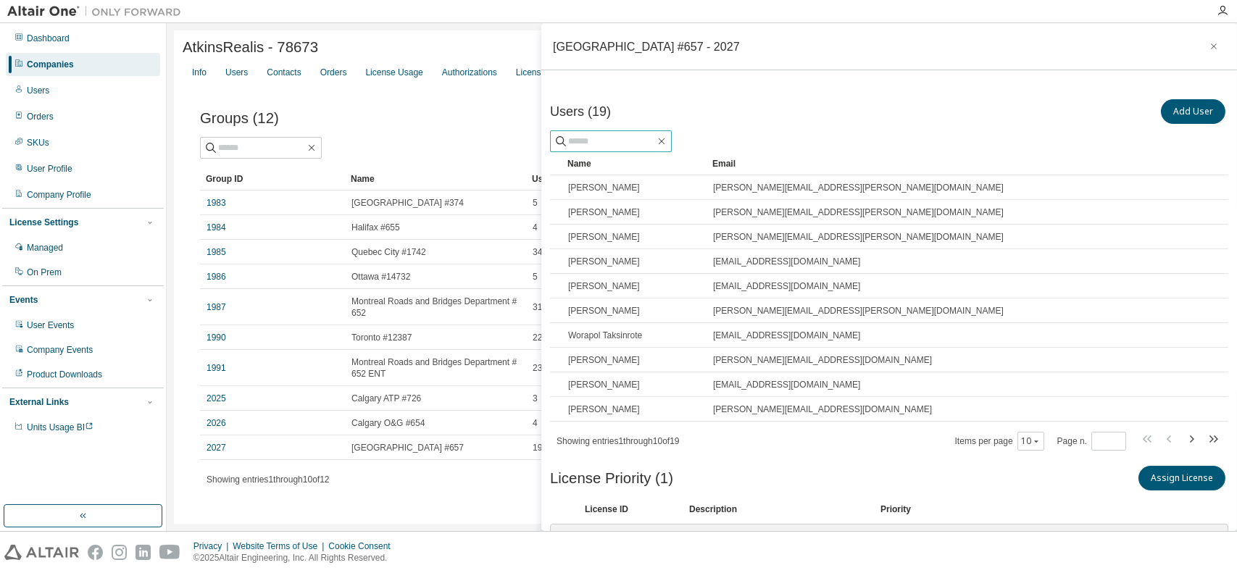
click at [587, 141] on input "text" at bounding box center [611, 141] width 87 height 14
paste input "******"
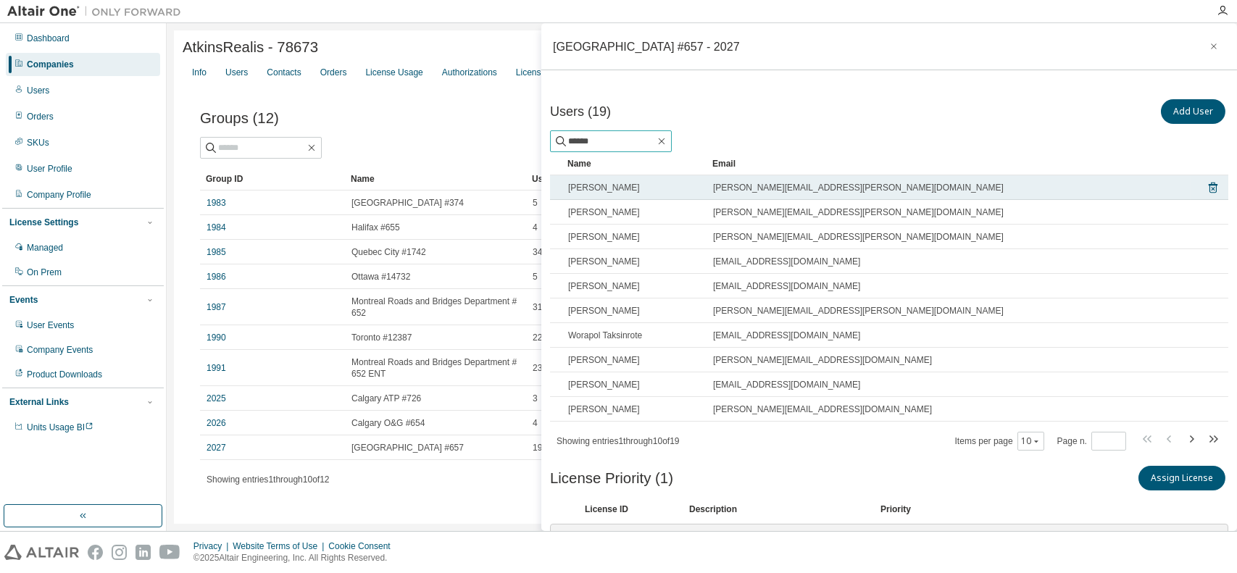
type input "******"
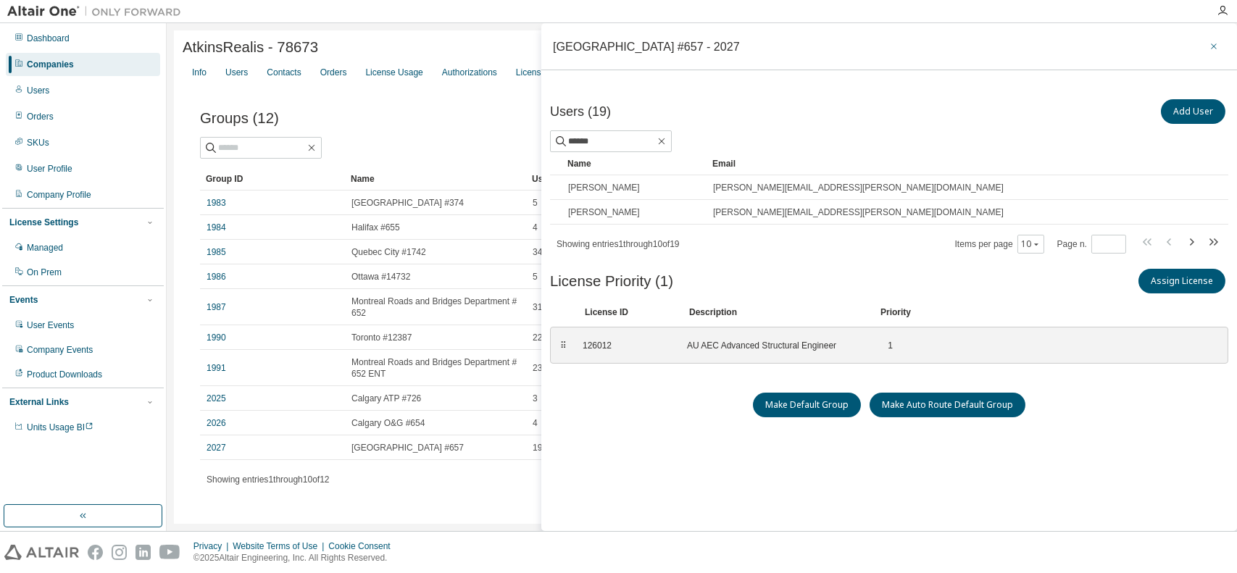
click at [1209, 47] on icon "button" at bounding box center [1214, 47] width 10 height 12
